Goal: Navigation & Orientation: Find specific page/section

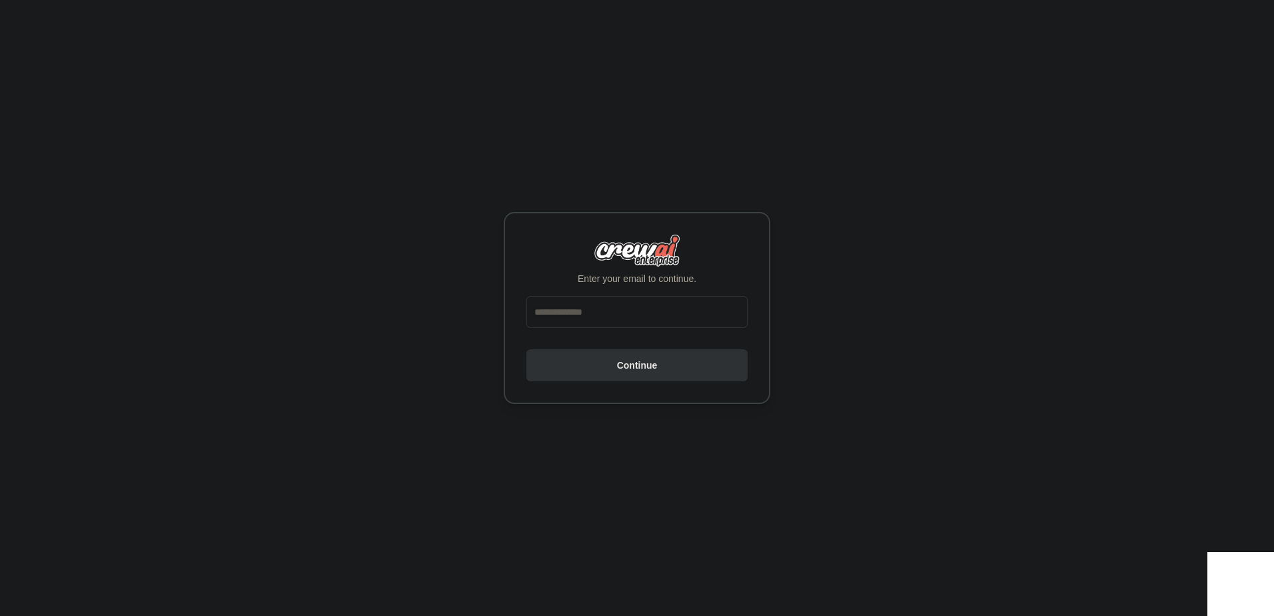
click at [616, 328] on div at bounding box center [636, 314] width 221 height 37
click at [617, 322] on input "email" at bounding box center [636, 312] width 221 height 32
type input "**********"
click at [526, 349] on button "Continue" at bounding box center [636, 365] width 221 height 32
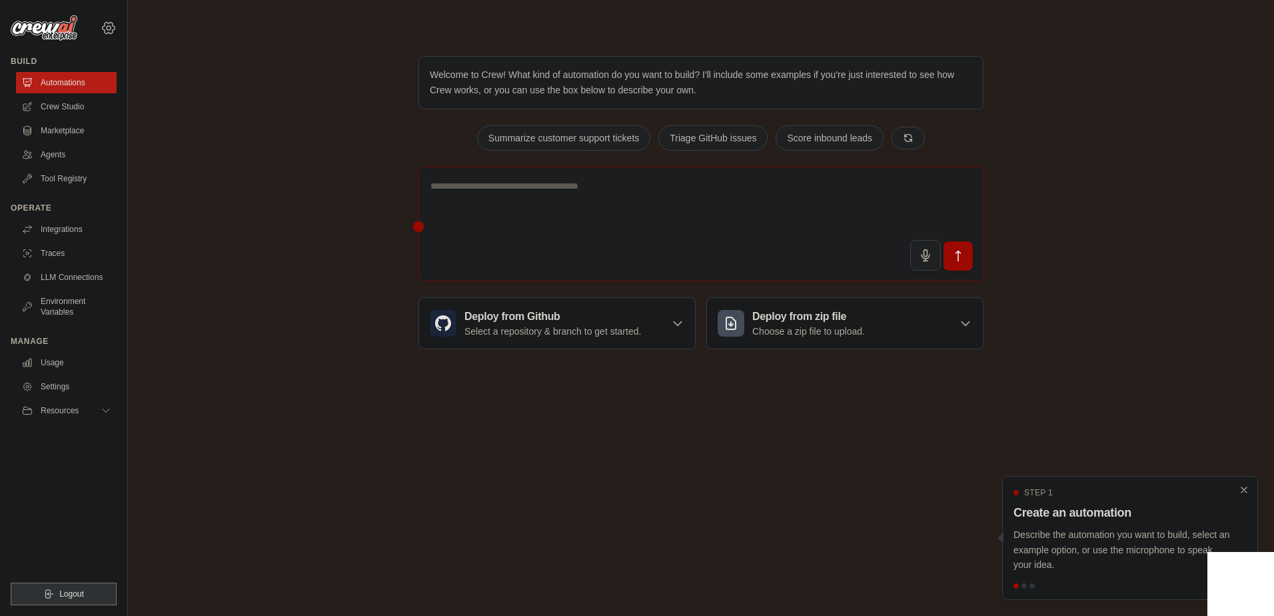
click at [109, 31] on icon at bounding box center [109, 28] width 16 height 16
click at [82, 84] on link "Settings" at bounding box center [108, 90] width 117 height 24
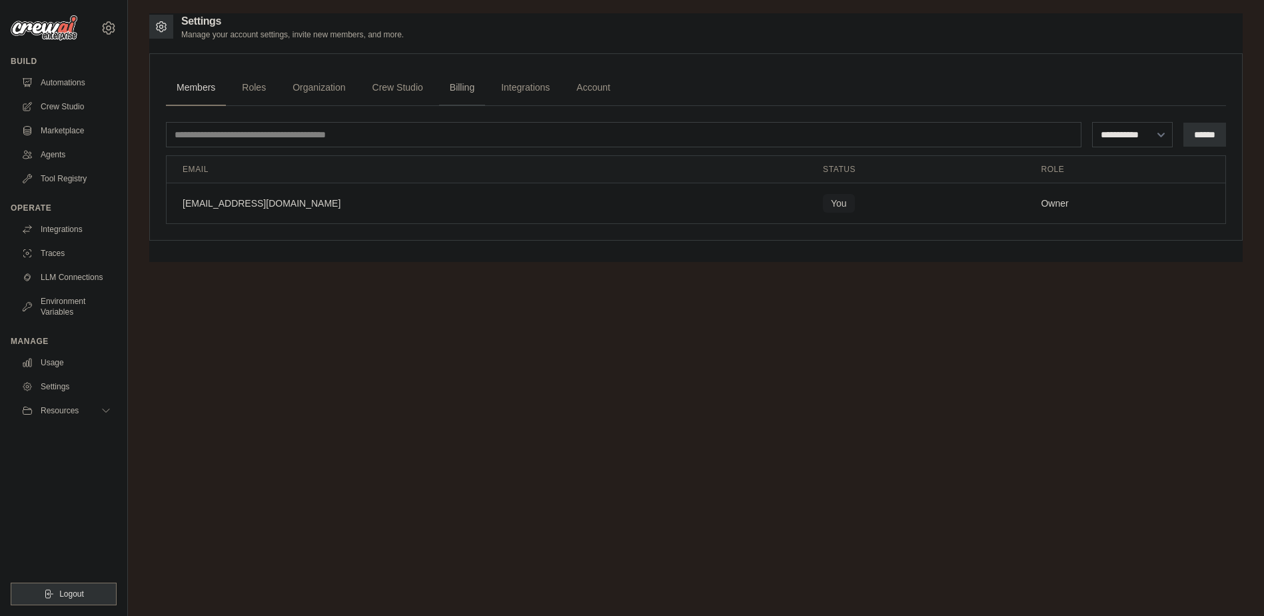
click at [470, 92] on link "Billing" at bounding box center [462, 88] width 46 height 36
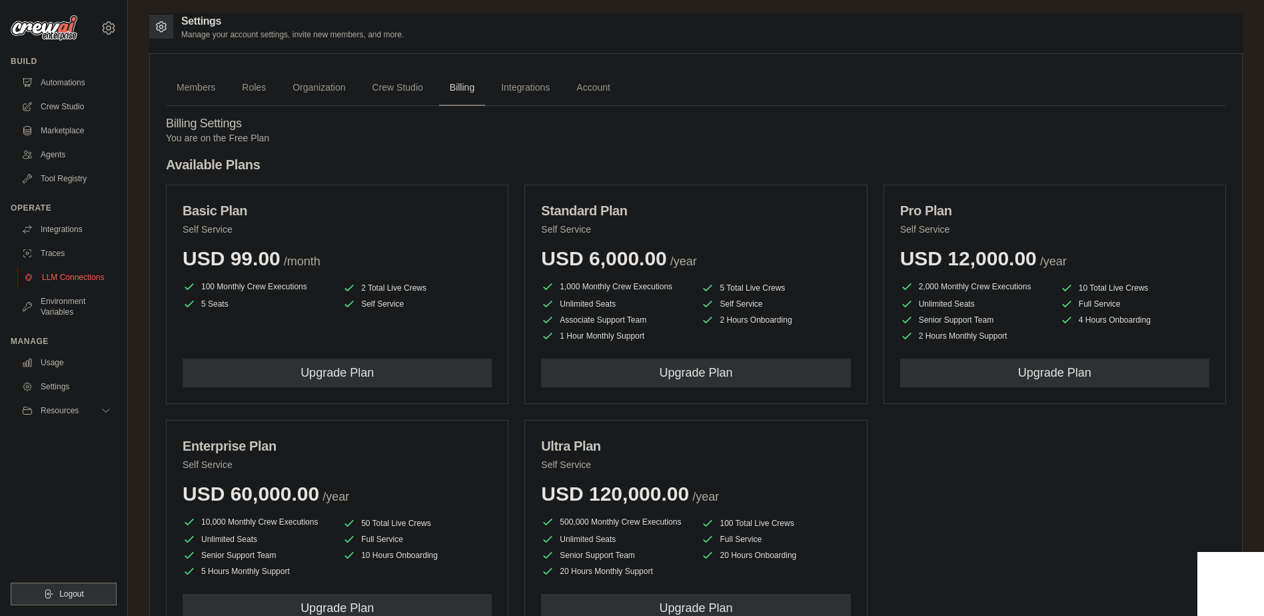
click at [57, 279] on link "LLM Connections" at bounding box center [67, 277] width 101 height 21
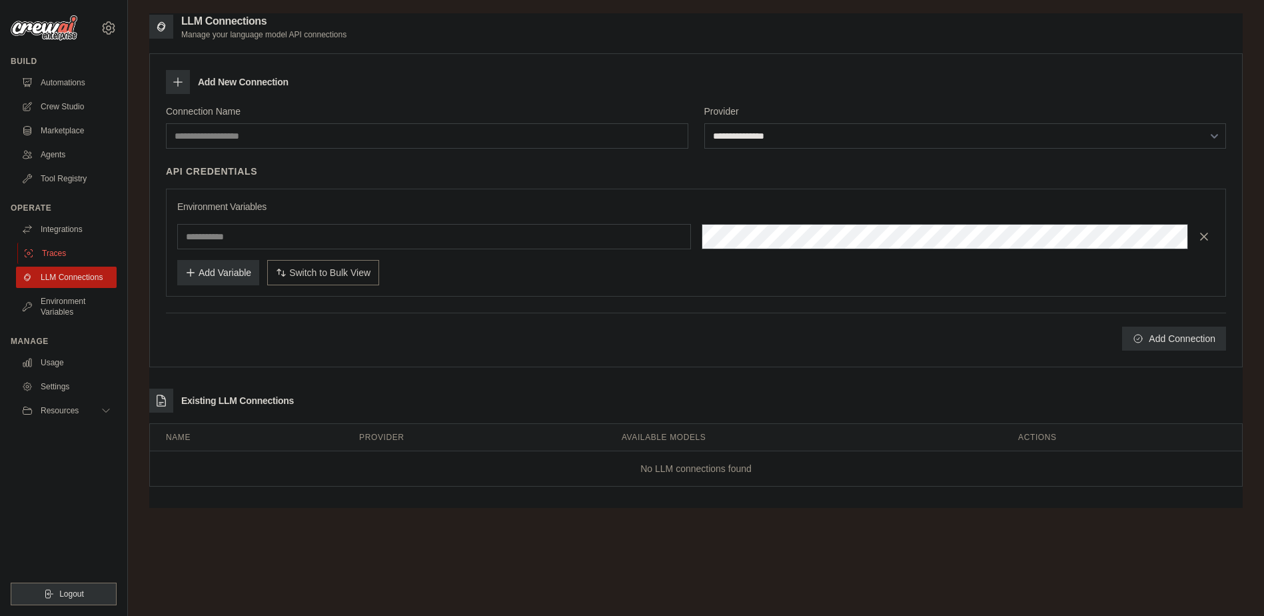
click at [64, 244] on link "Traces" at bounding box center [67, 253] width 101 height 21
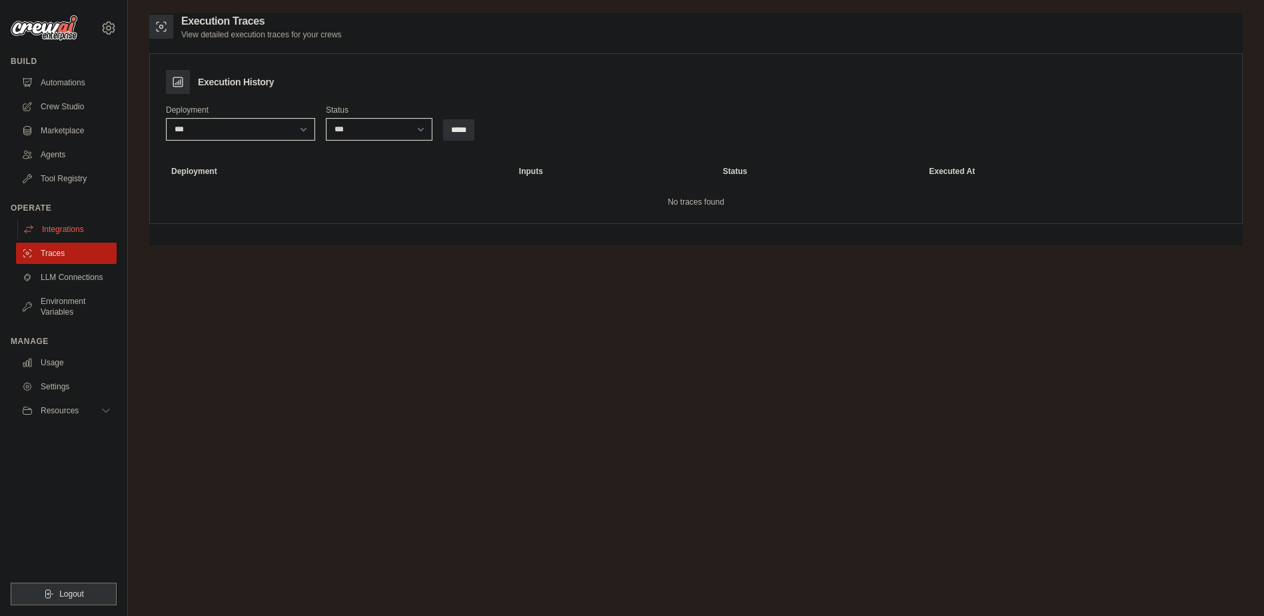
click at [71, 225] on link "Integrations" at bounding box center [67, 229] width 101 height 21
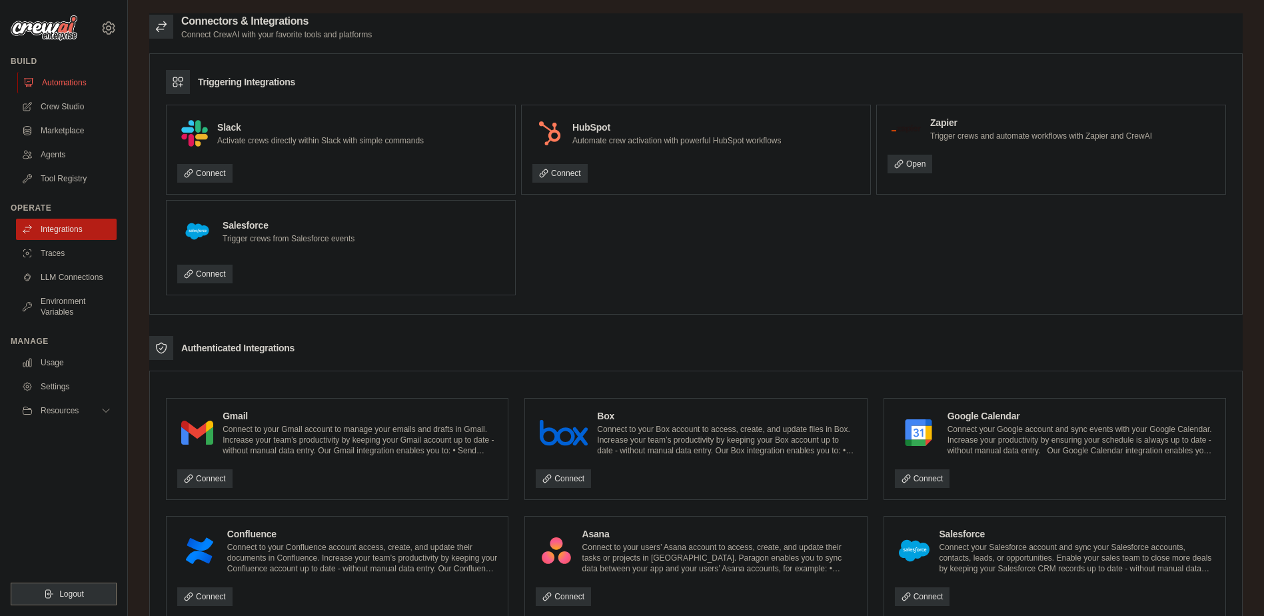
click at [72, 79] on link "Automations" at bounding box center [67, 82] width 101 height 21
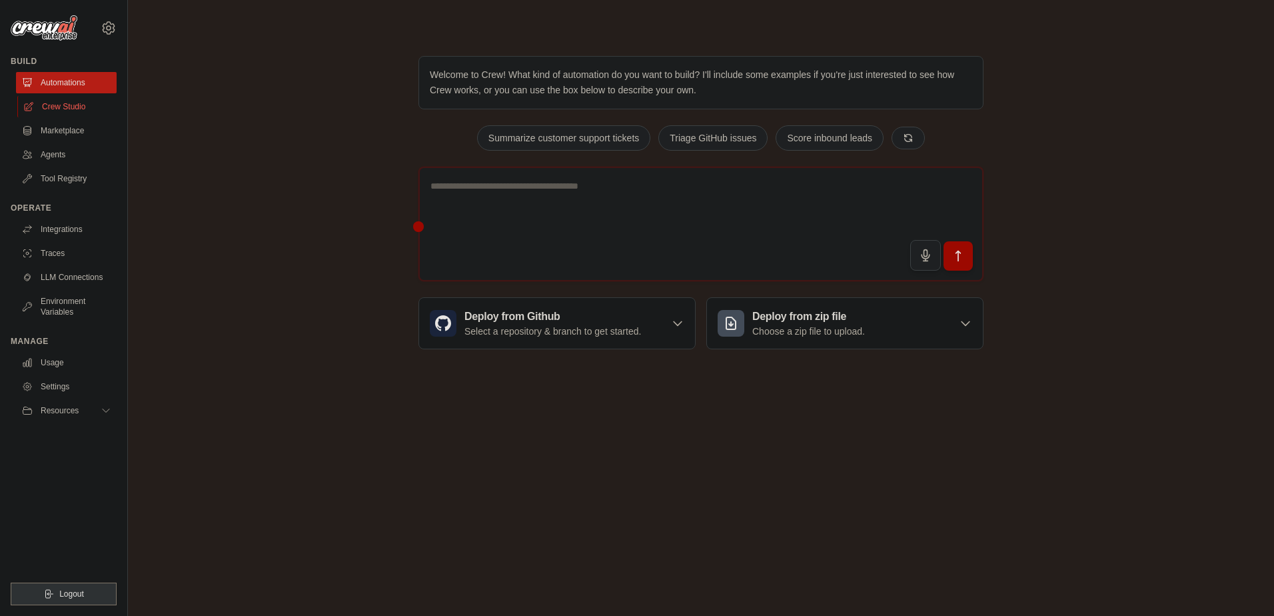
click at [72, 102] on link "Crew Studio" at bounding box center [67, 106] width 101 height 21
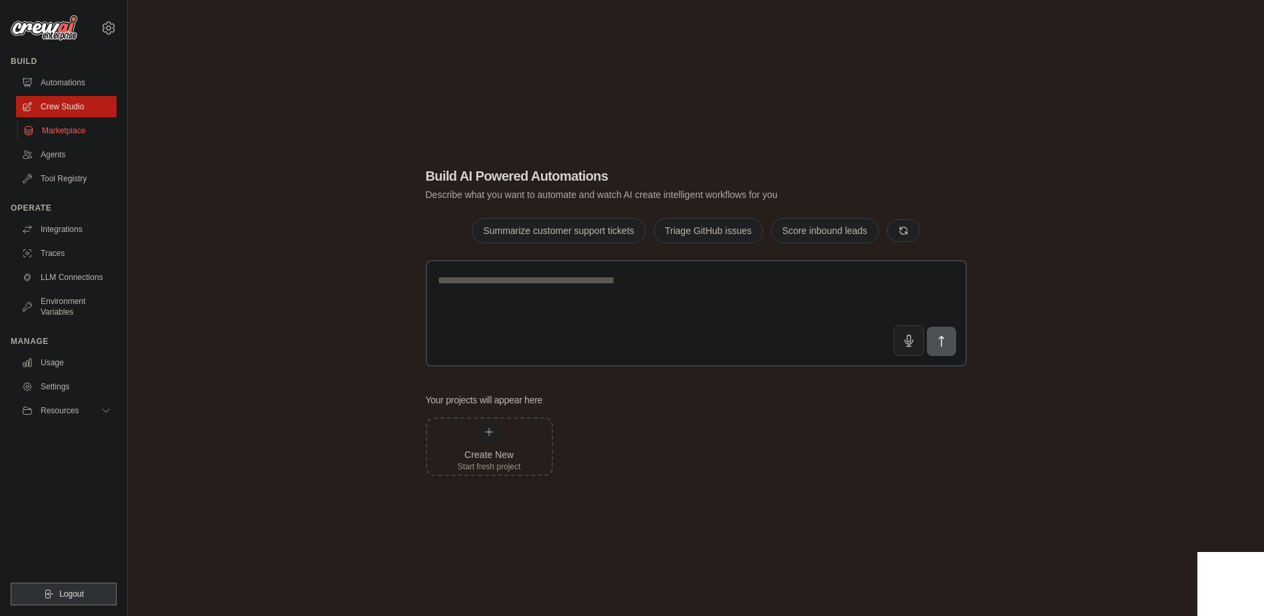
click at [78, 136] on link "Marketplace" at bounding box center [67, 130] width 101 height 21
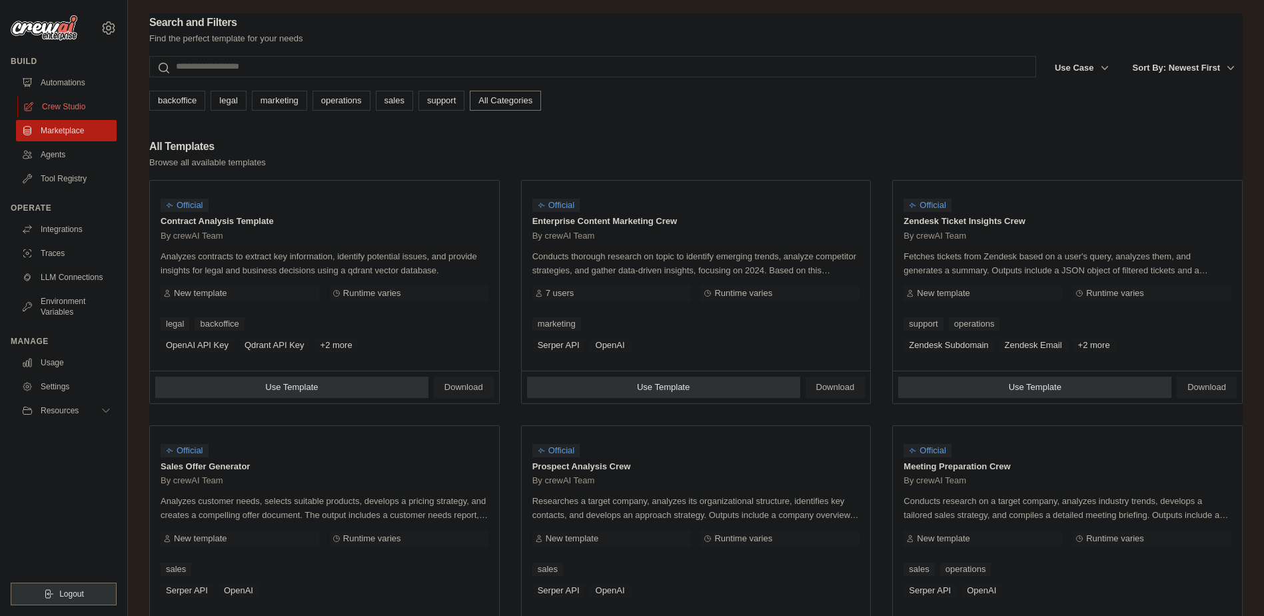
click at [79, 111] on link "Crew Studio" at bounding box center [67, 106] width 101 height 21
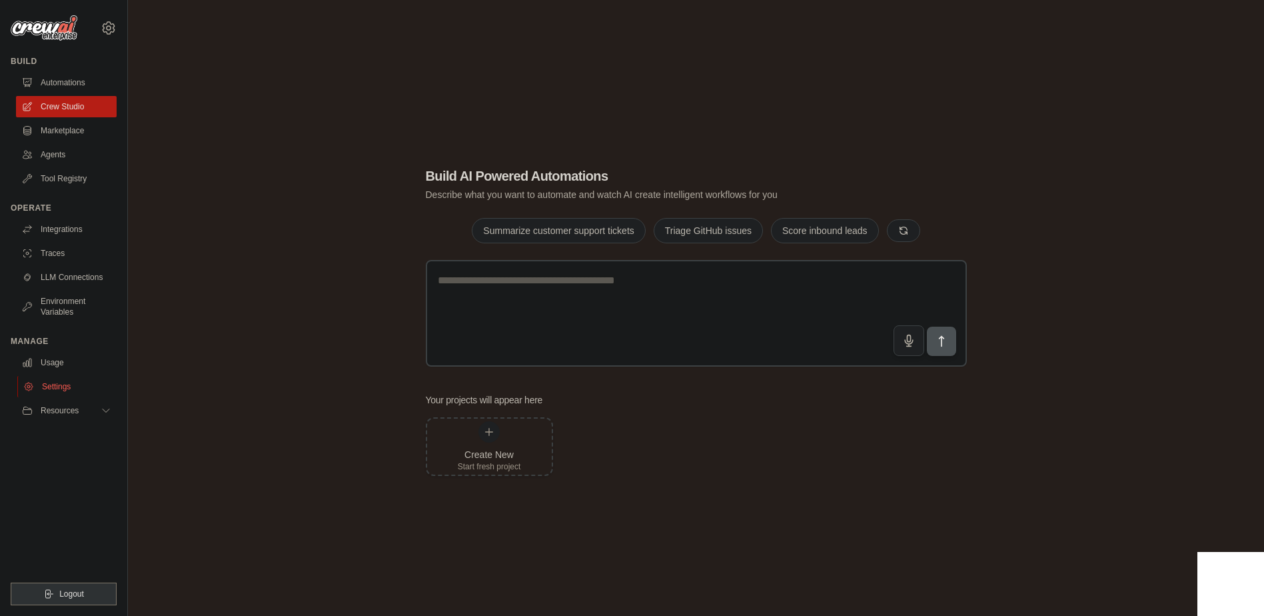
click at [73, 382] on link "Settings" at bounding box center [67, 386] width 101 height 21
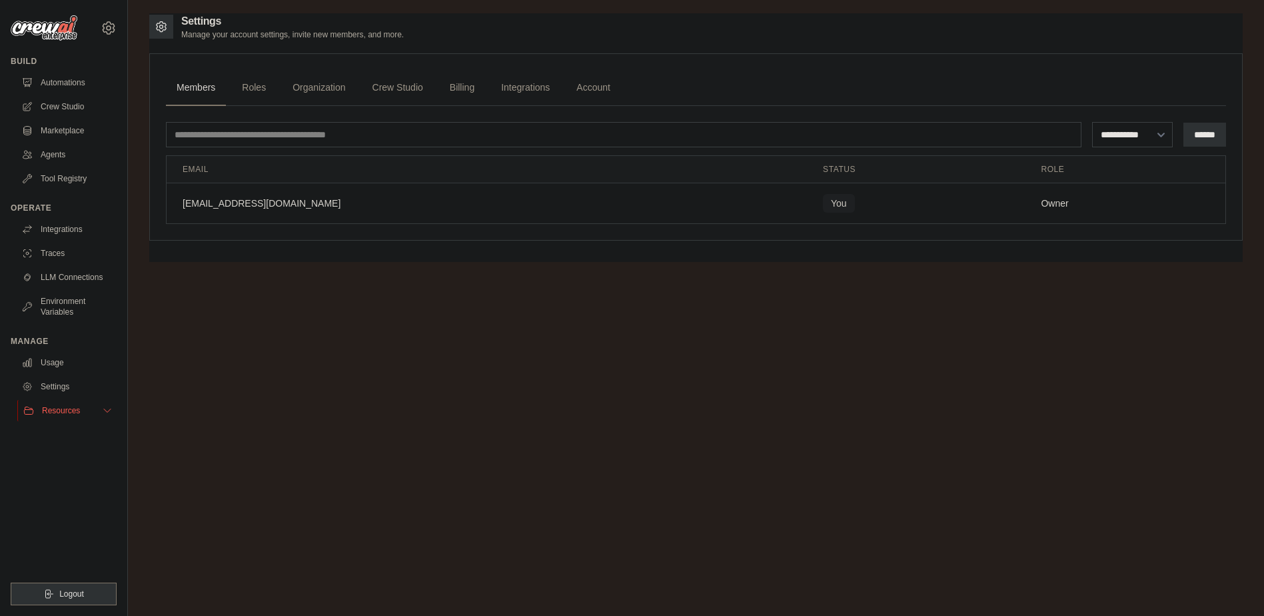
click at [78, 410] on span "Resources" at bounding box center [61, 410] width 38 height 11
